Goal: Information Seeking & Learning: Learn about a topic

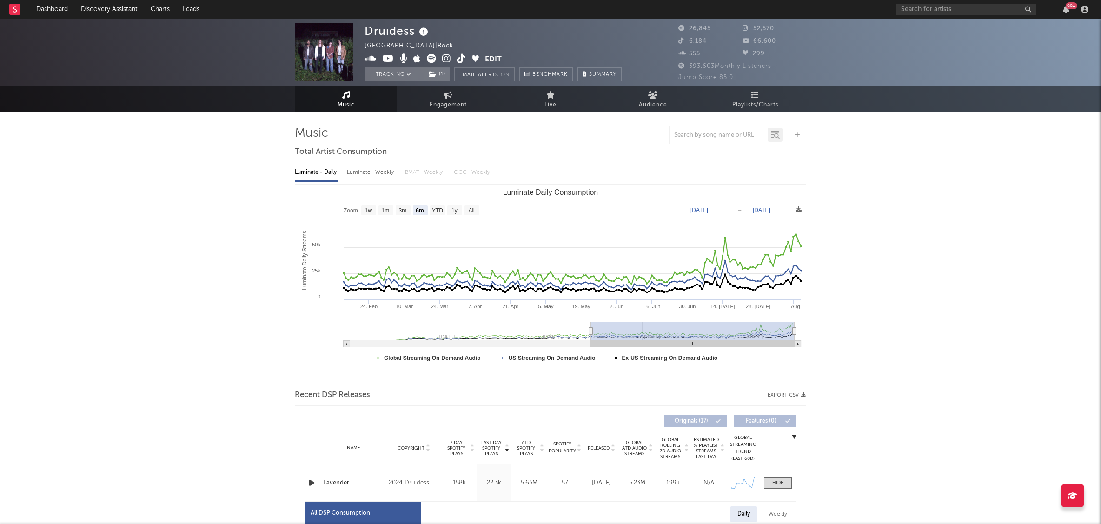
select select "6m"
click at [955, 8] on input "text" at bounding box center [965, 10] width 139 height 12
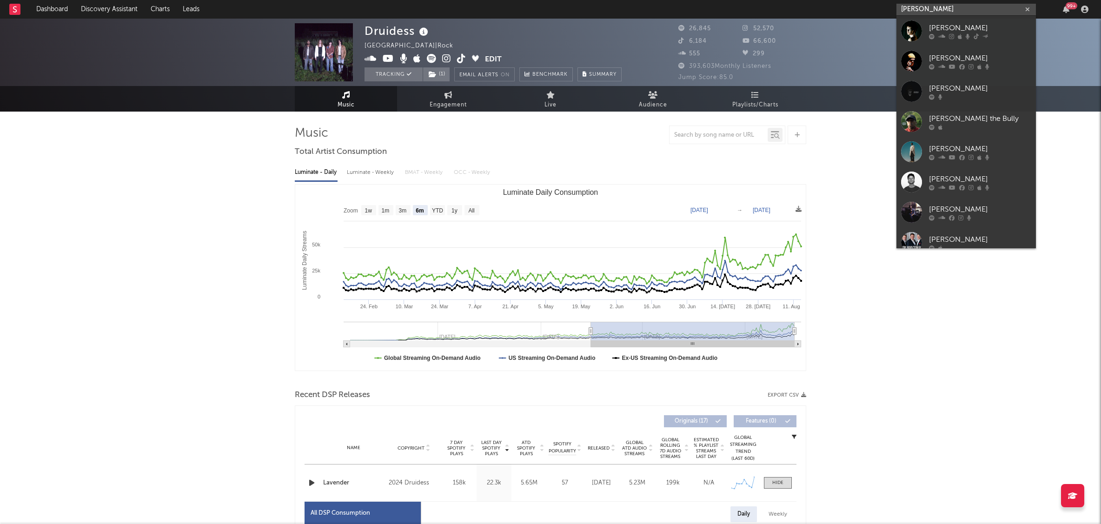
type input "[PERSON_NAME]"
drag, startPoint x: 955, startPoint y: 8, endPoint x: 956, endPoint y: 27, distance: 19.1
click at [956, 27] on div "[PERSON_NAME]" at bounding box center [980, 27] width 102 height 11
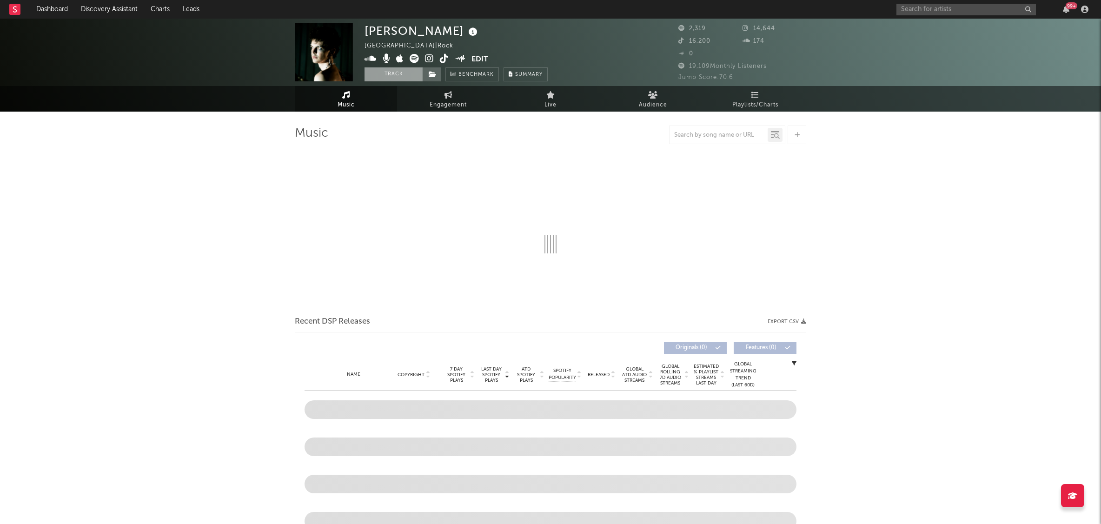
select select "1w"
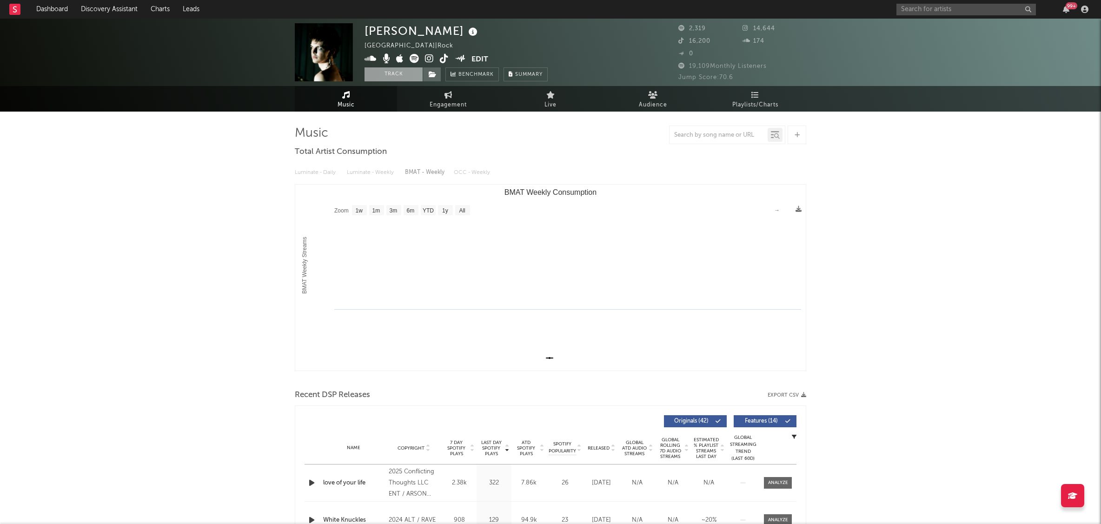
click at [392, 78] on button "Track" at bounding box center [393, 74] width 58 height 14
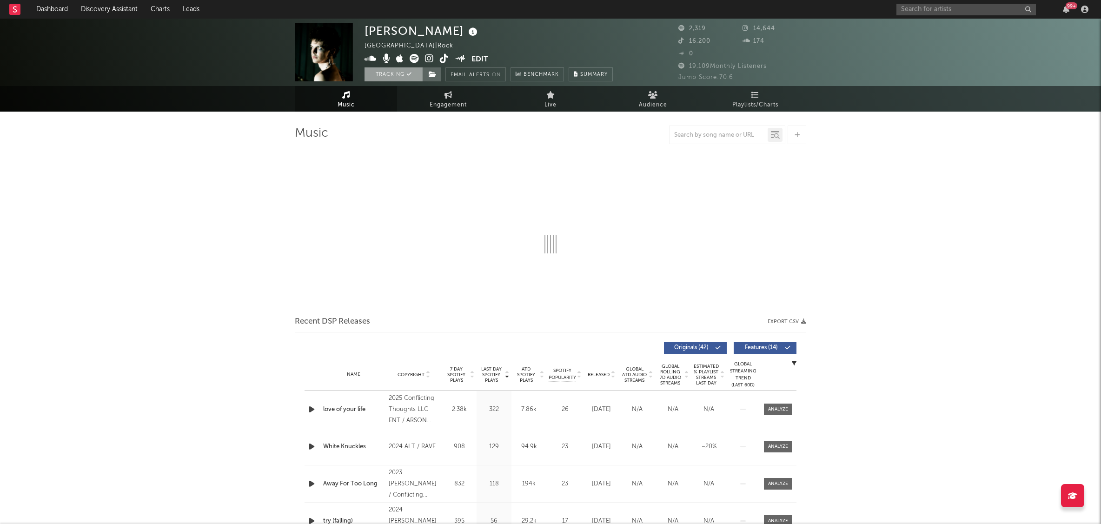
select select "1w"
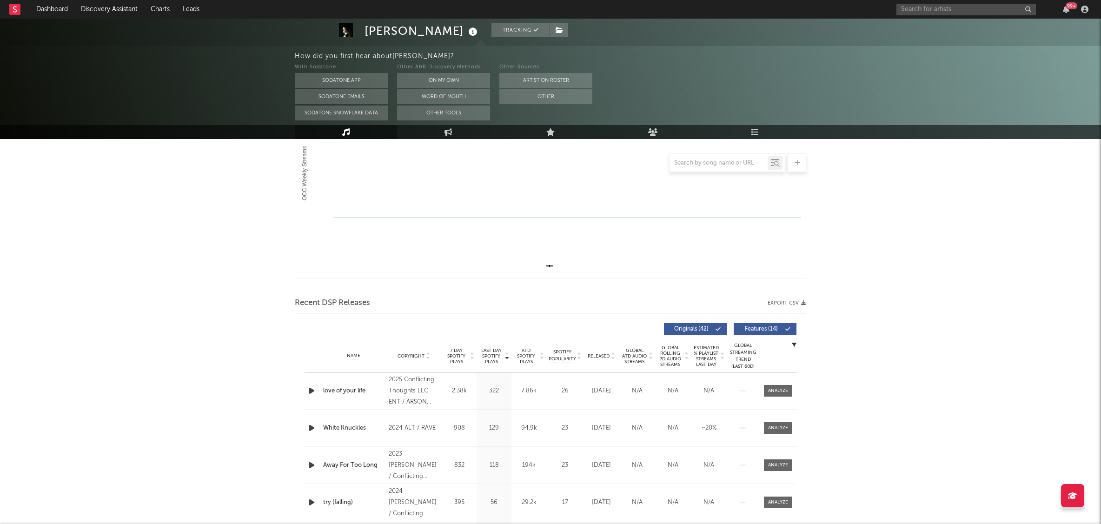
scroll to position [178, 0]
click at [955, 288] on div "[PERSON_NAME] Tracking [GEOGRAPHIC_DATA] | Rock Edit Tracking Email Alerts On B…" at bounding box center [550, 473] width 1101 height 1264
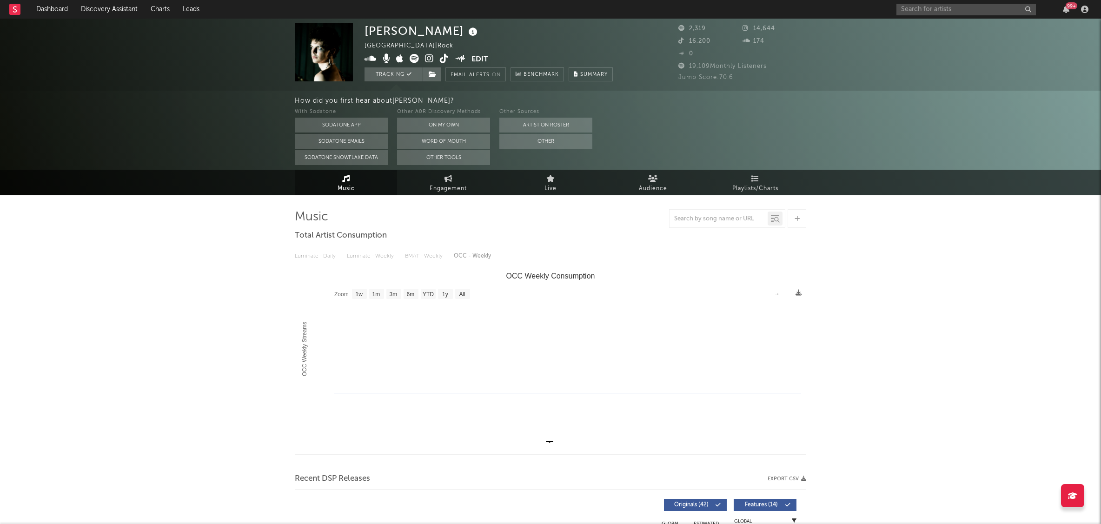
scroll to position [0, 0]
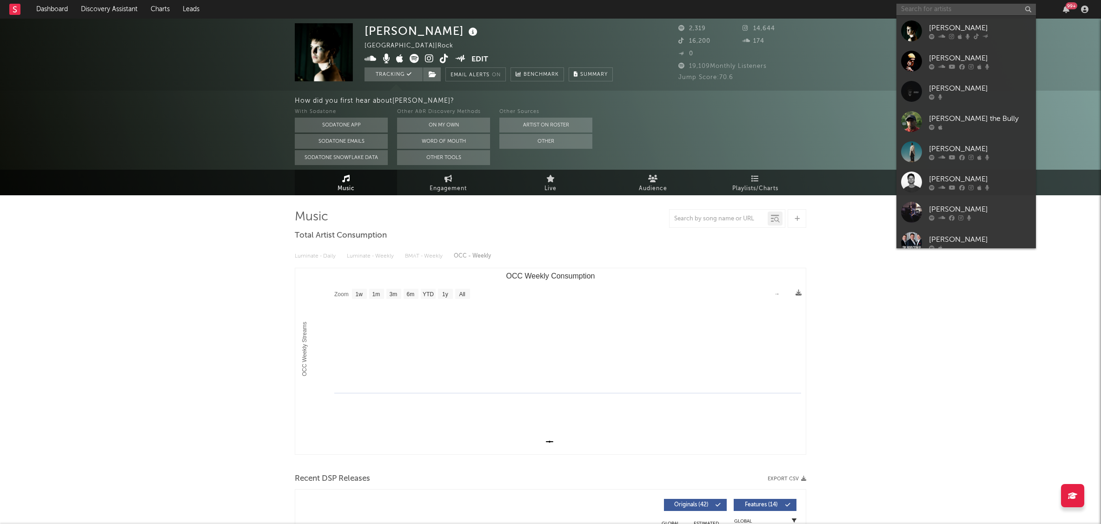
click at [980, 11] on input "text" at bounding box center [965, 10] width 139 height 12
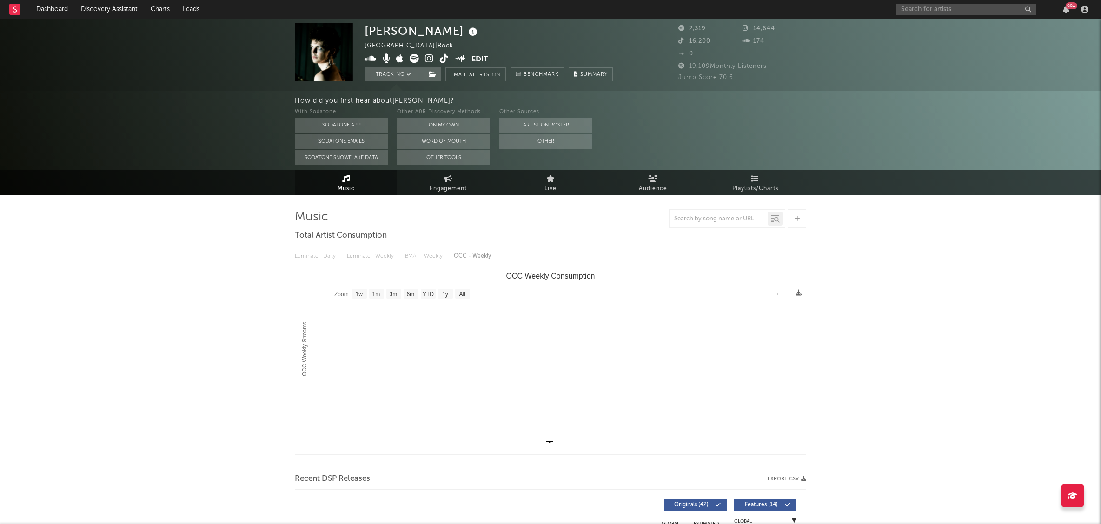
click at [972, 10] on input "text" at bounding box center [965, 10] width 139 height 12
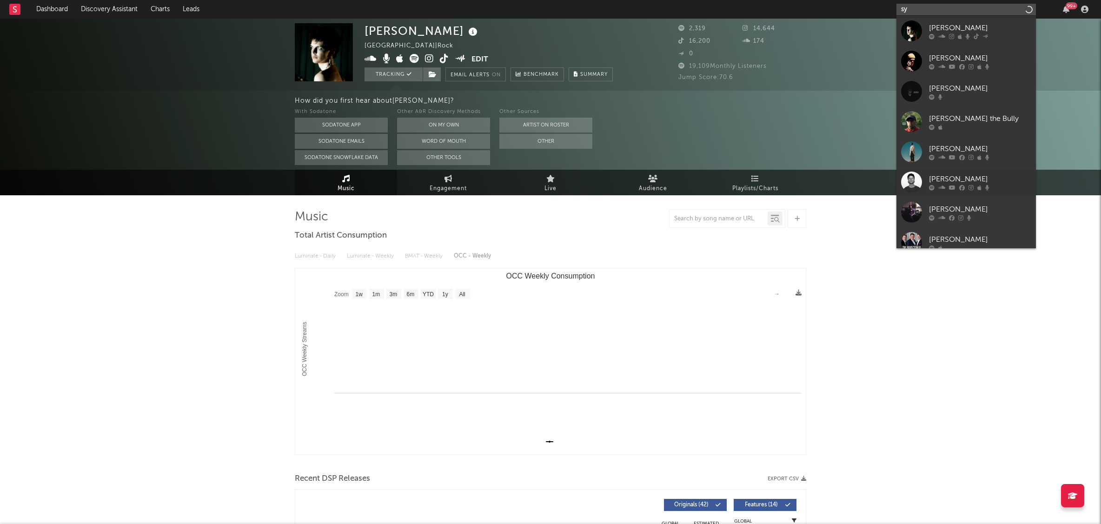
type input "s"
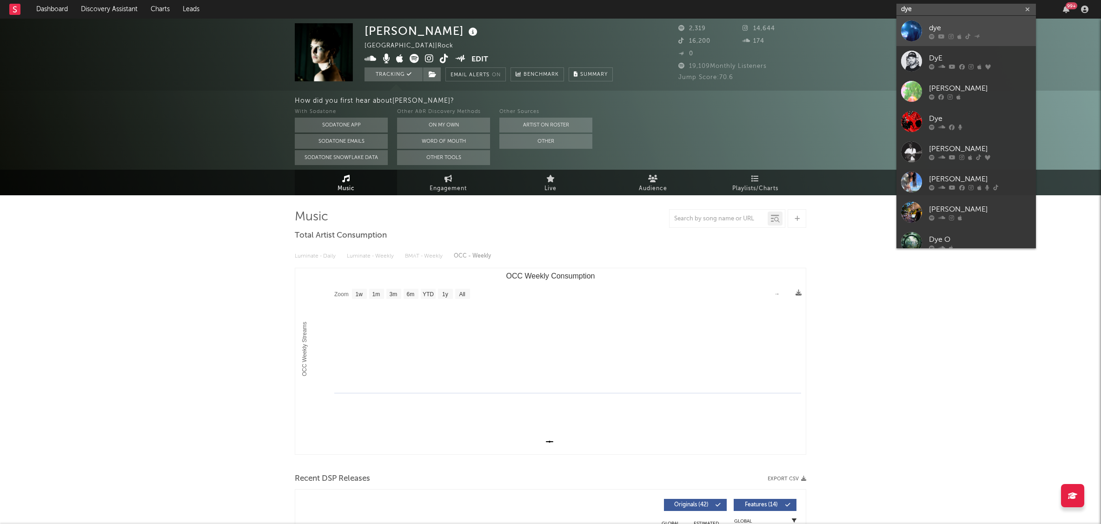
type input "dye"
click at [948, 33] on div "dye" at bounding box center [980, 27] width 102 height 11
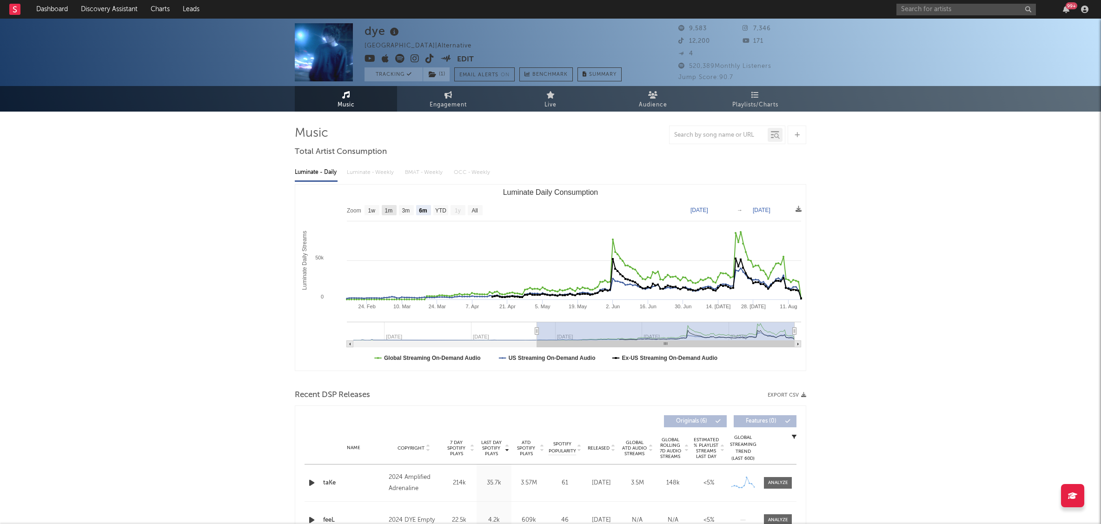
click at [385, 208] on text "1m" at bounding box center [389, 210] width 8 height 7
select select "1m"
type input "[DATE]"
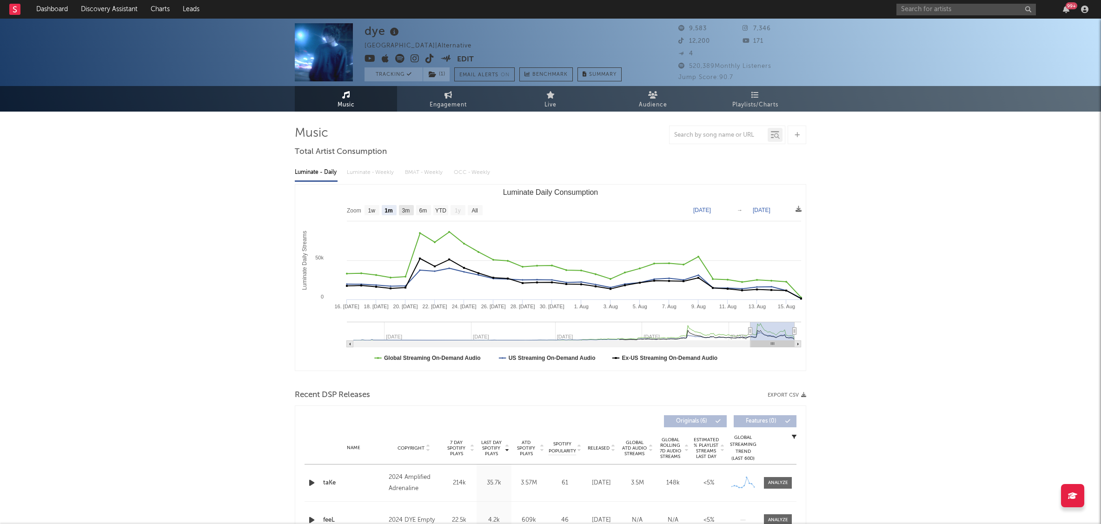
click at [407, 212] on text "3m" at bounding box center [406, 210] width 8 height 7
select select "3m"
type input "[DATE]"
